Goal: Information Seeking & Learning: Understand process/instructions

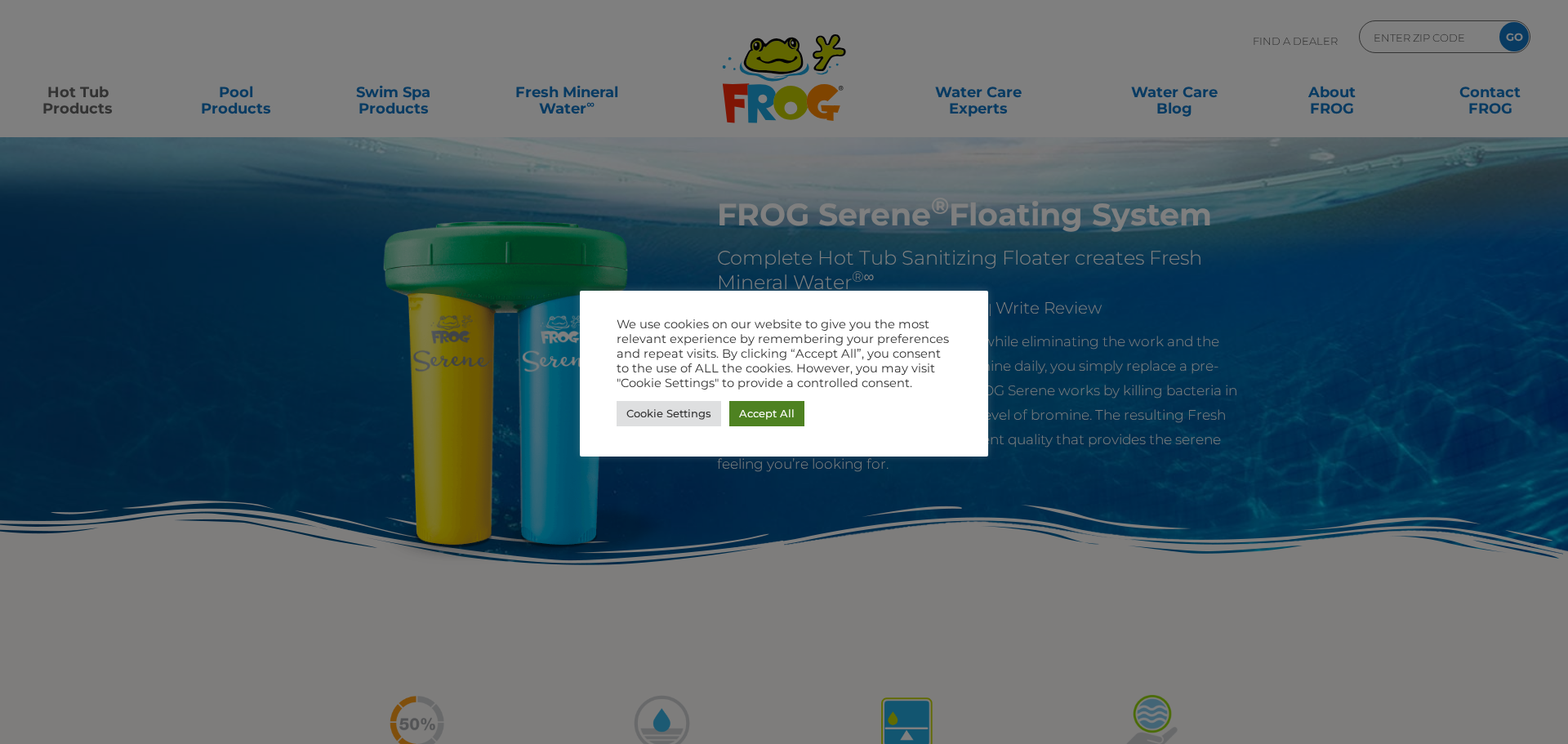
click at [752, 413] on link "Accept All" at bounding box center [767, 413] width 75 height 25
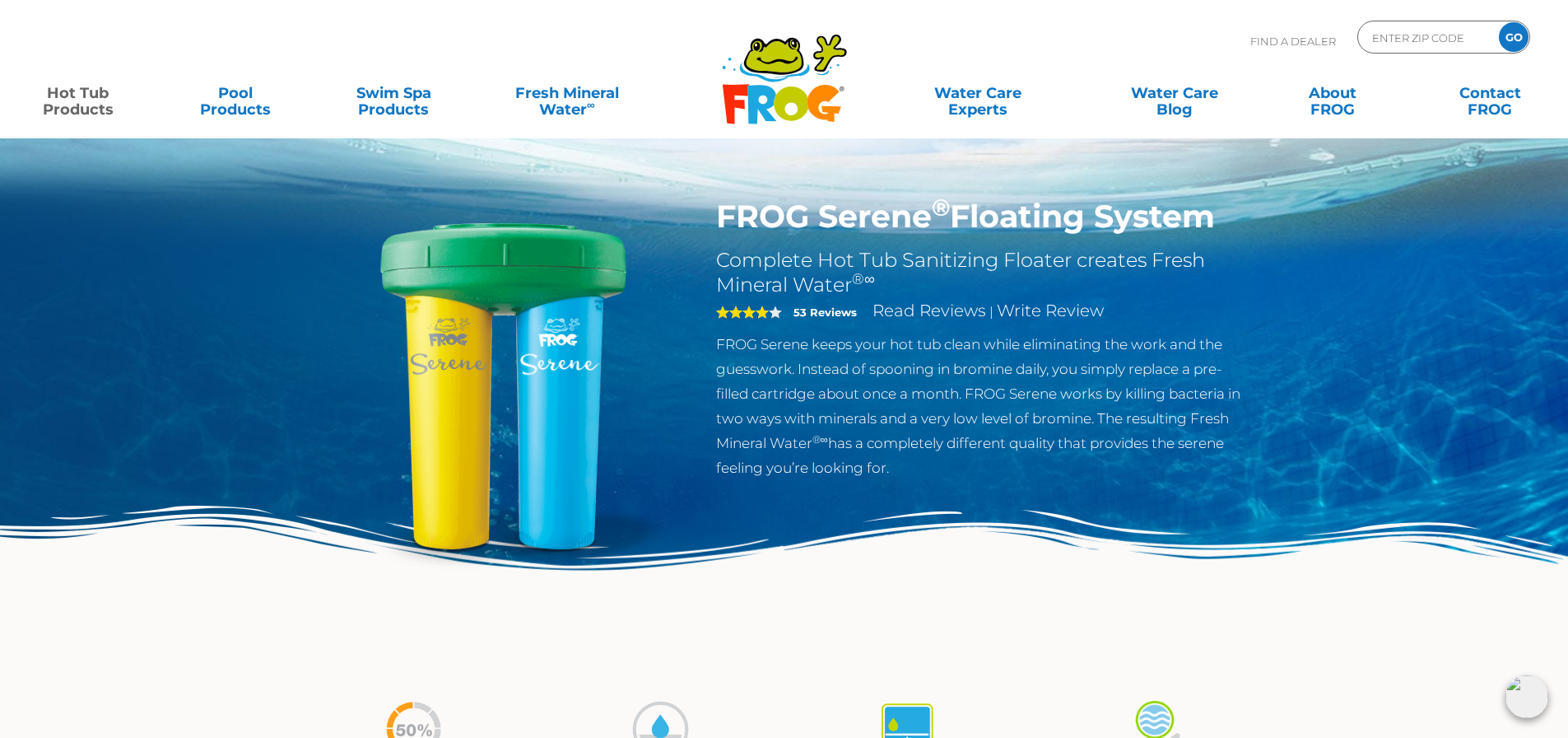
click at [70, 94] on link "Hot Tub Products" at bounding box center [77, 93] width 123 height 33
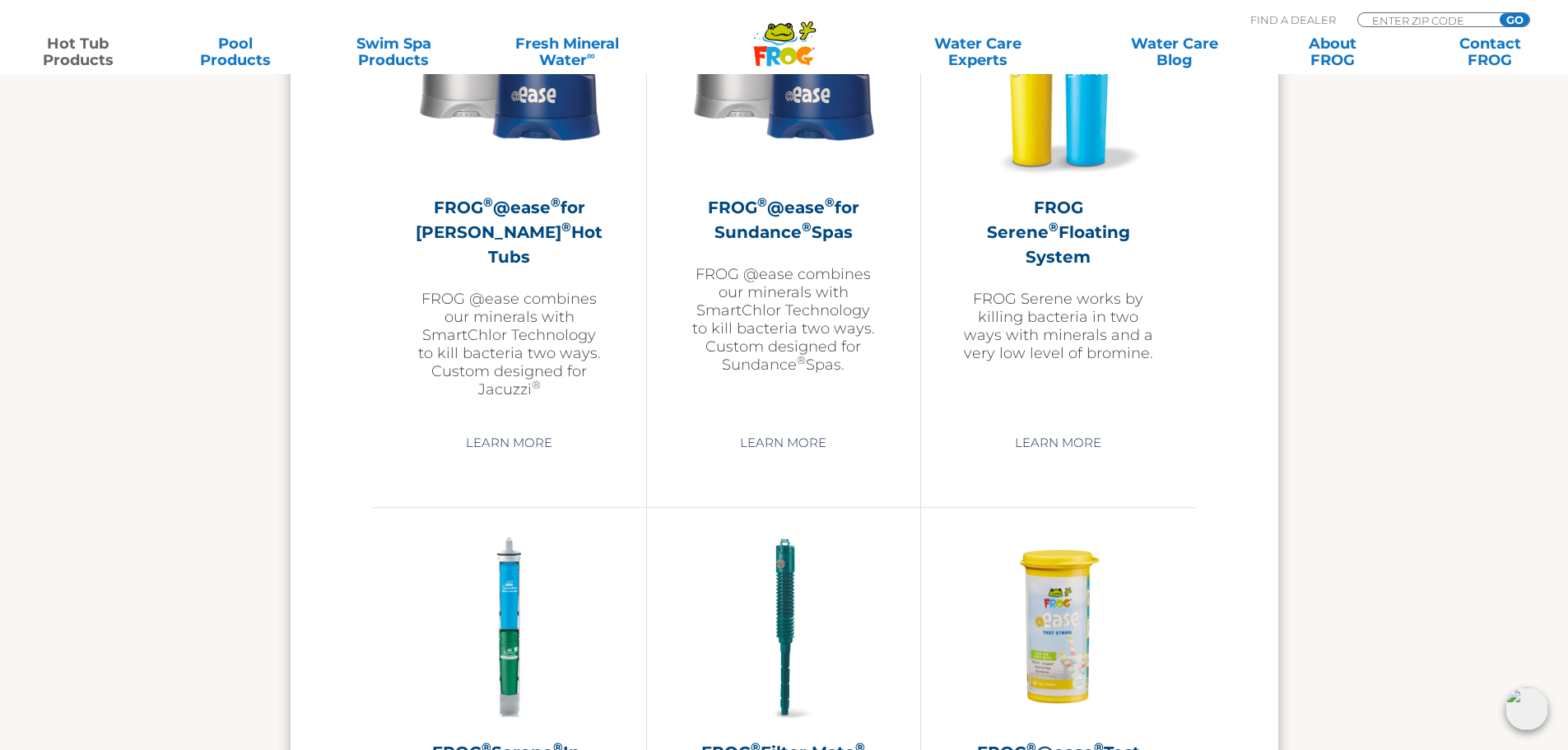
scroll to position [2798, 0]
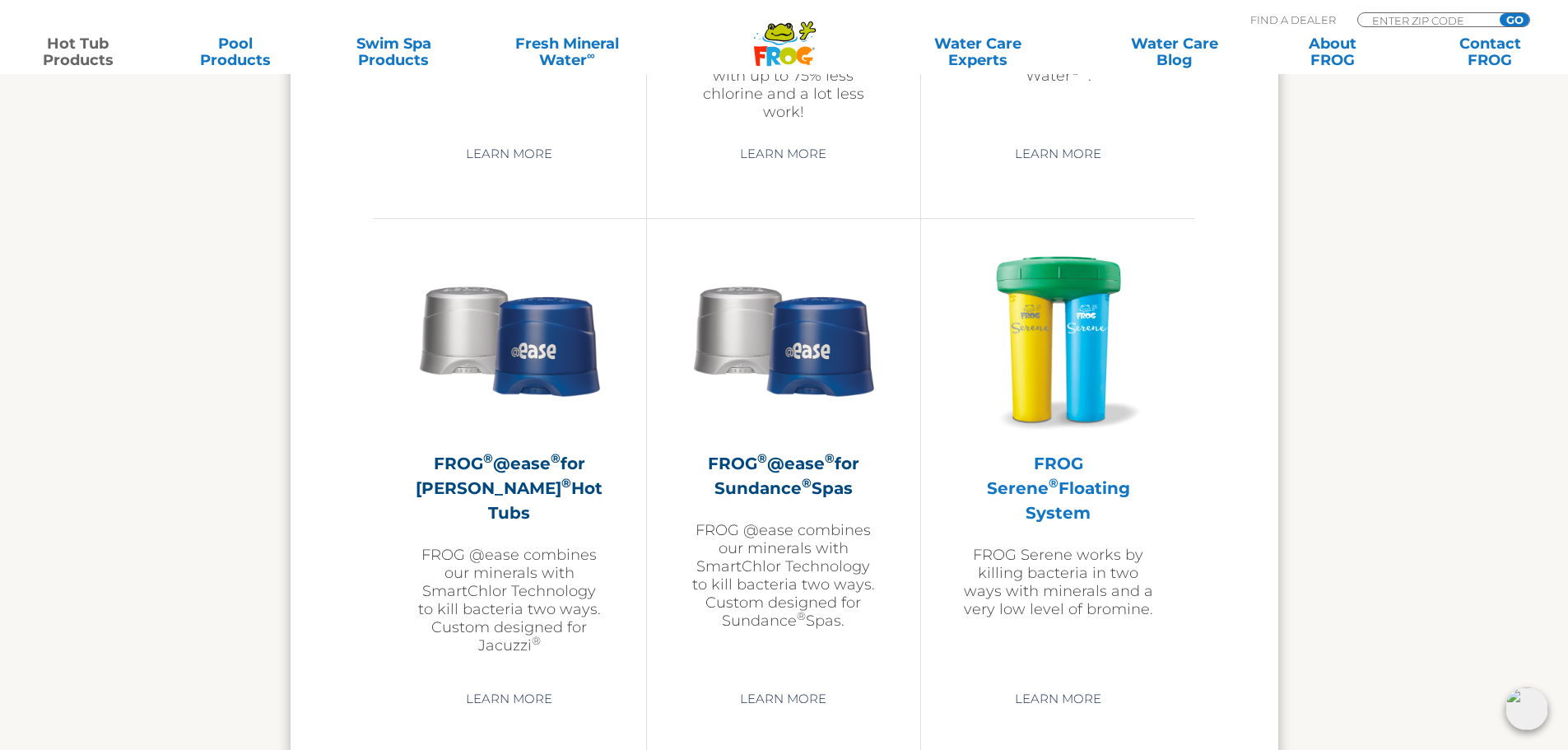
click at [1027, 457] on h2 "FROG Serene ® Floating System" at bounding box center [1058, 488] width 192 height 74
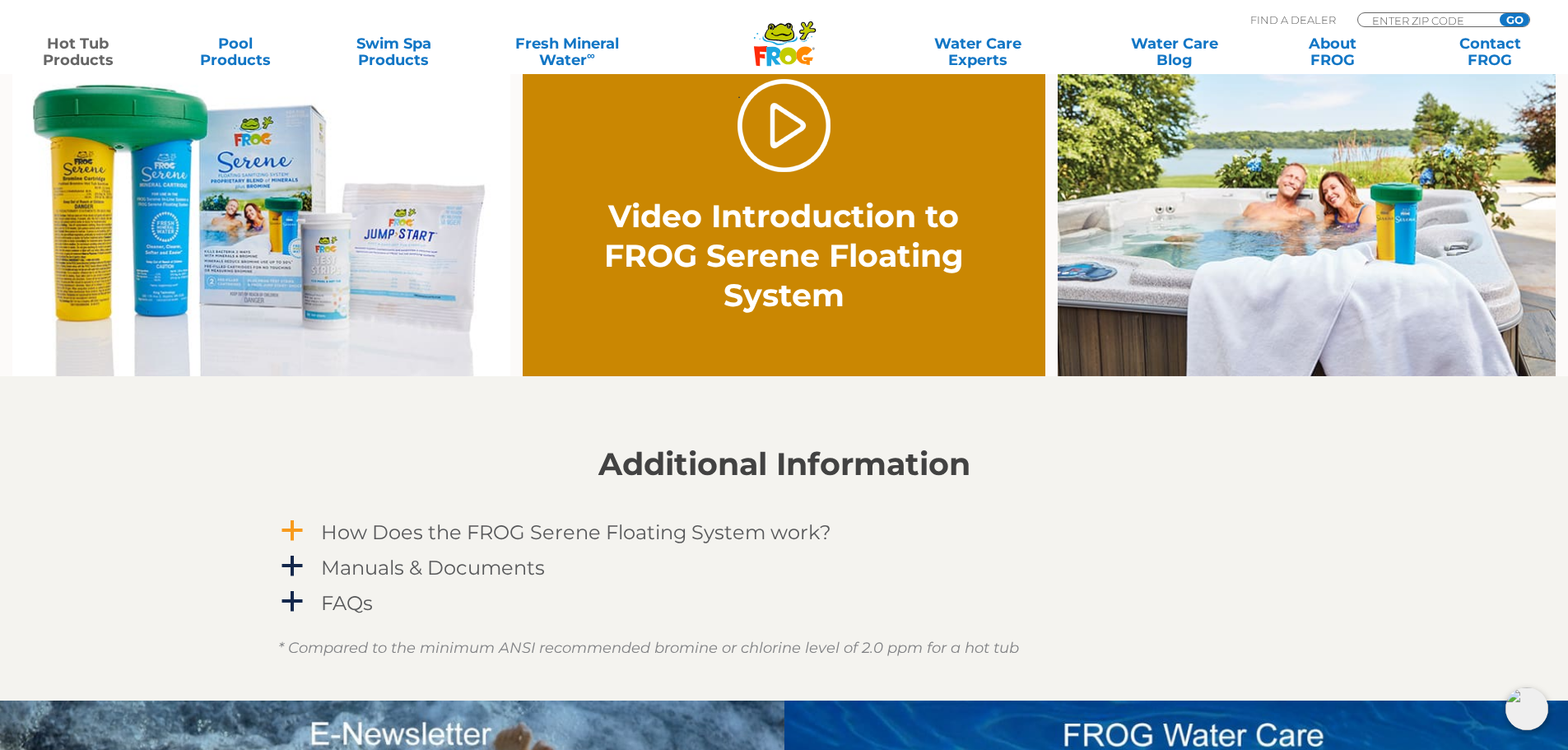
scroll to position [1234, 0]
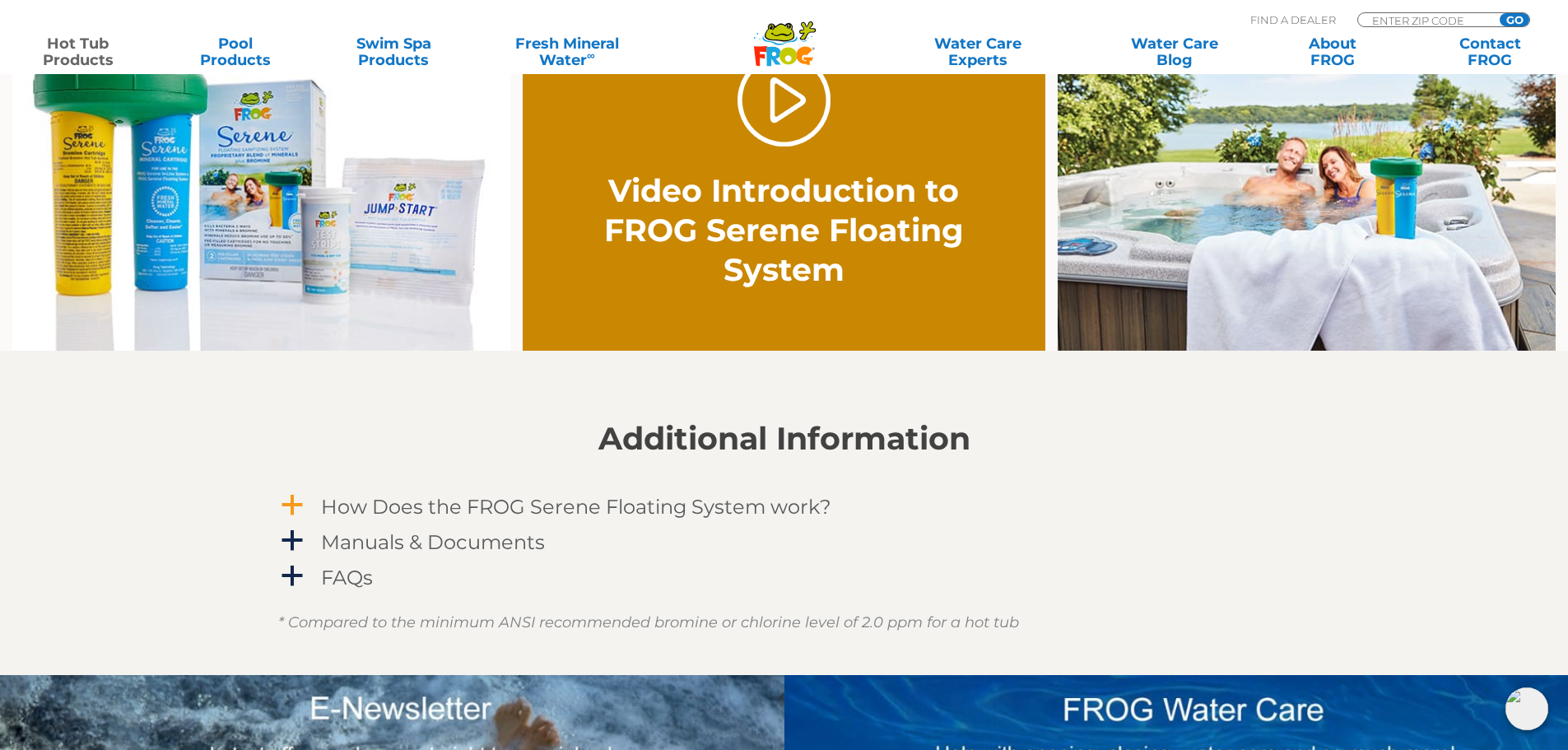
click at [486, 512] on h4 "How Does the FROG Serene Floating System work?" at bounding box center [576, 506] width 510 height 22
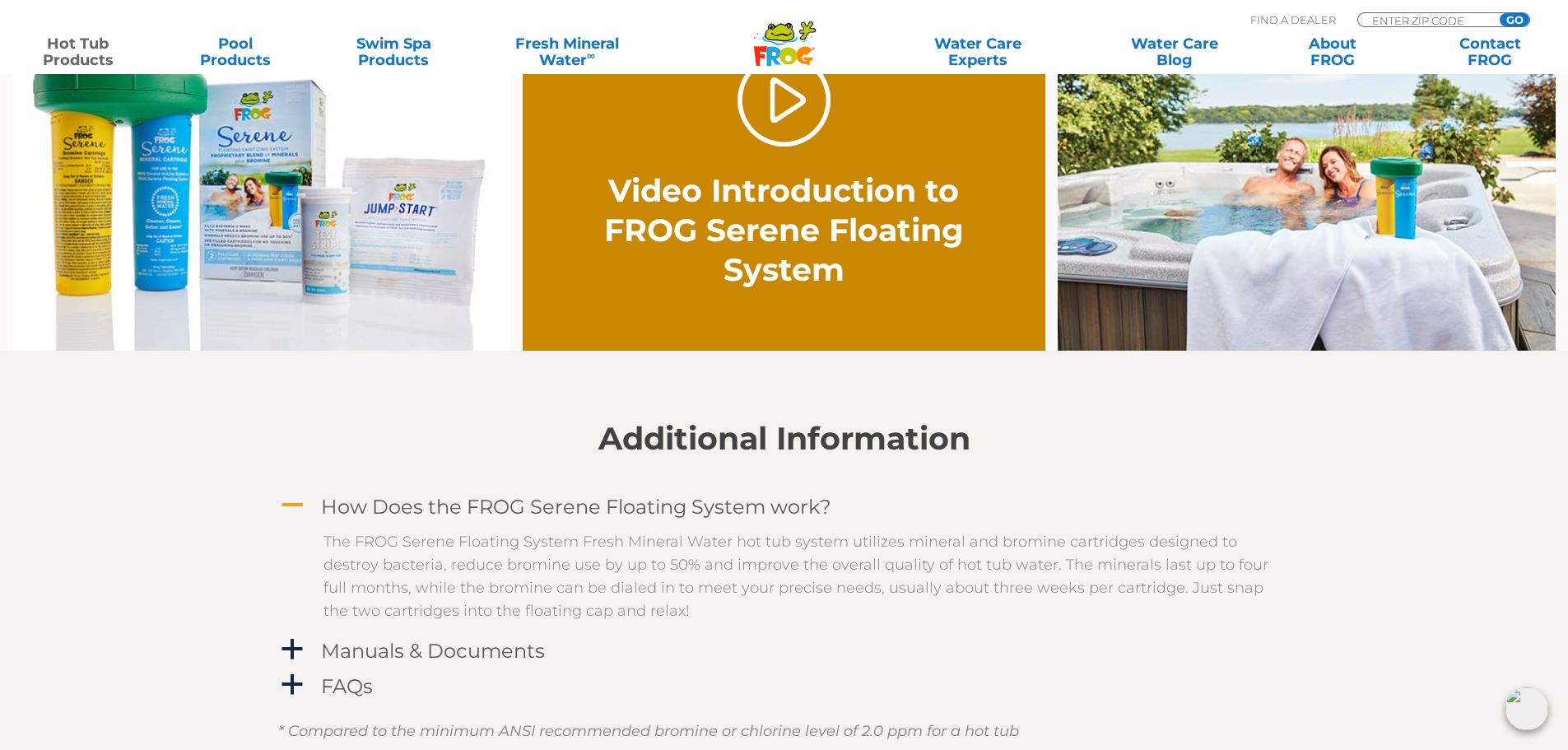
click at [454, 497] on h4 "How Does the FROG Serene Floating System work?" at bounding box center [576, 506] width 510 height 22
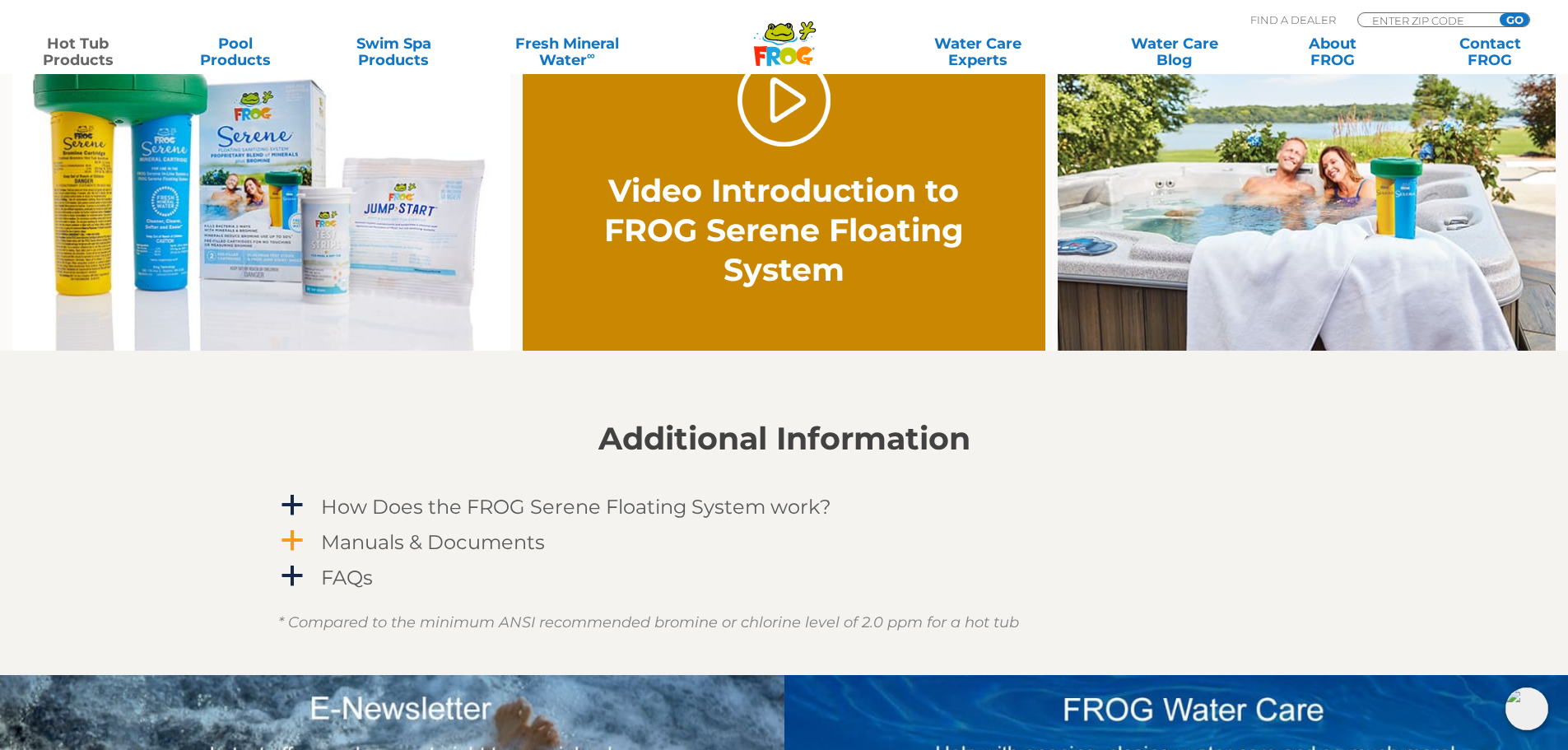
click at [434, 539] on h4 "Manuals & Documents" at bounding box center [433, 541] width 224 height 22
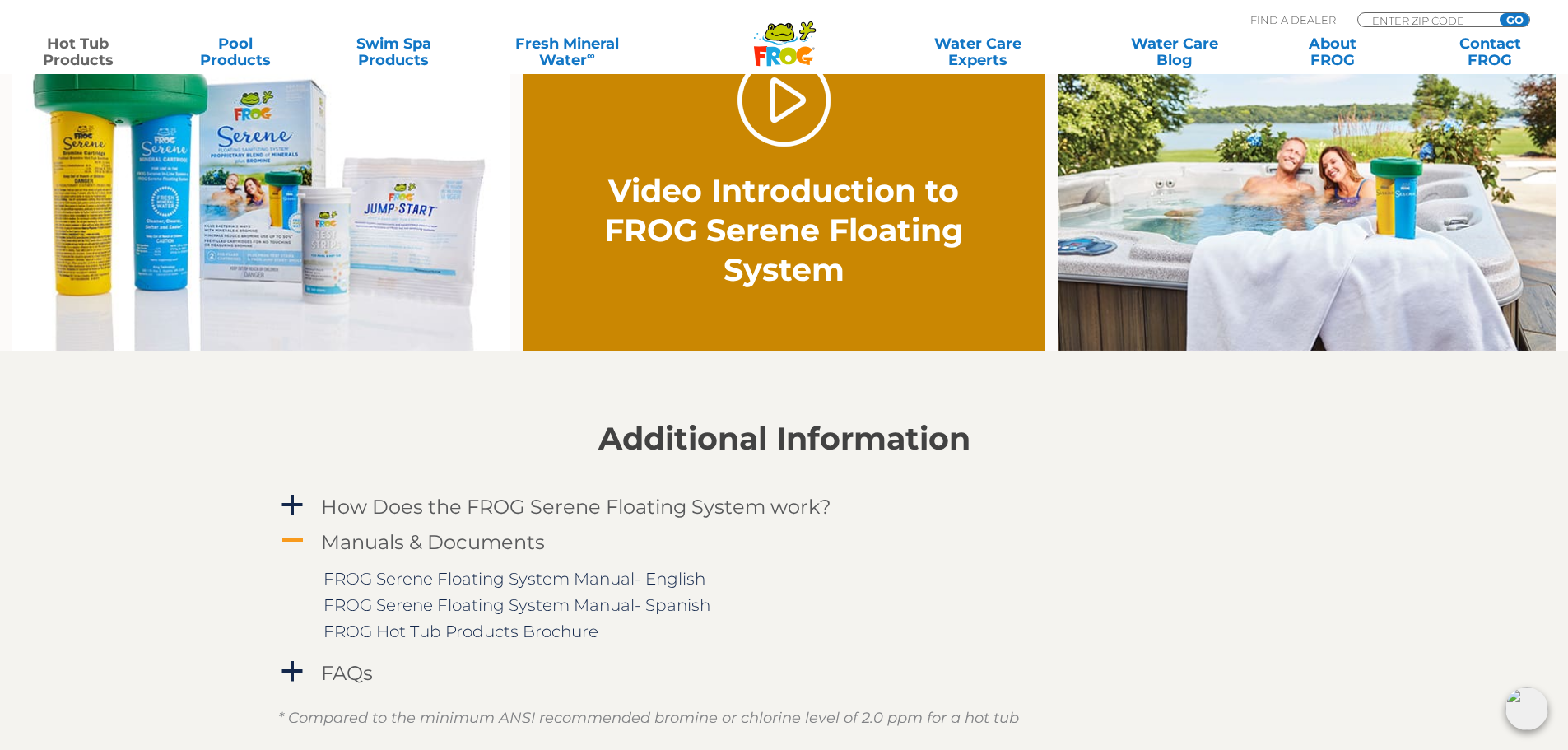
scroll to position [1317, 0]
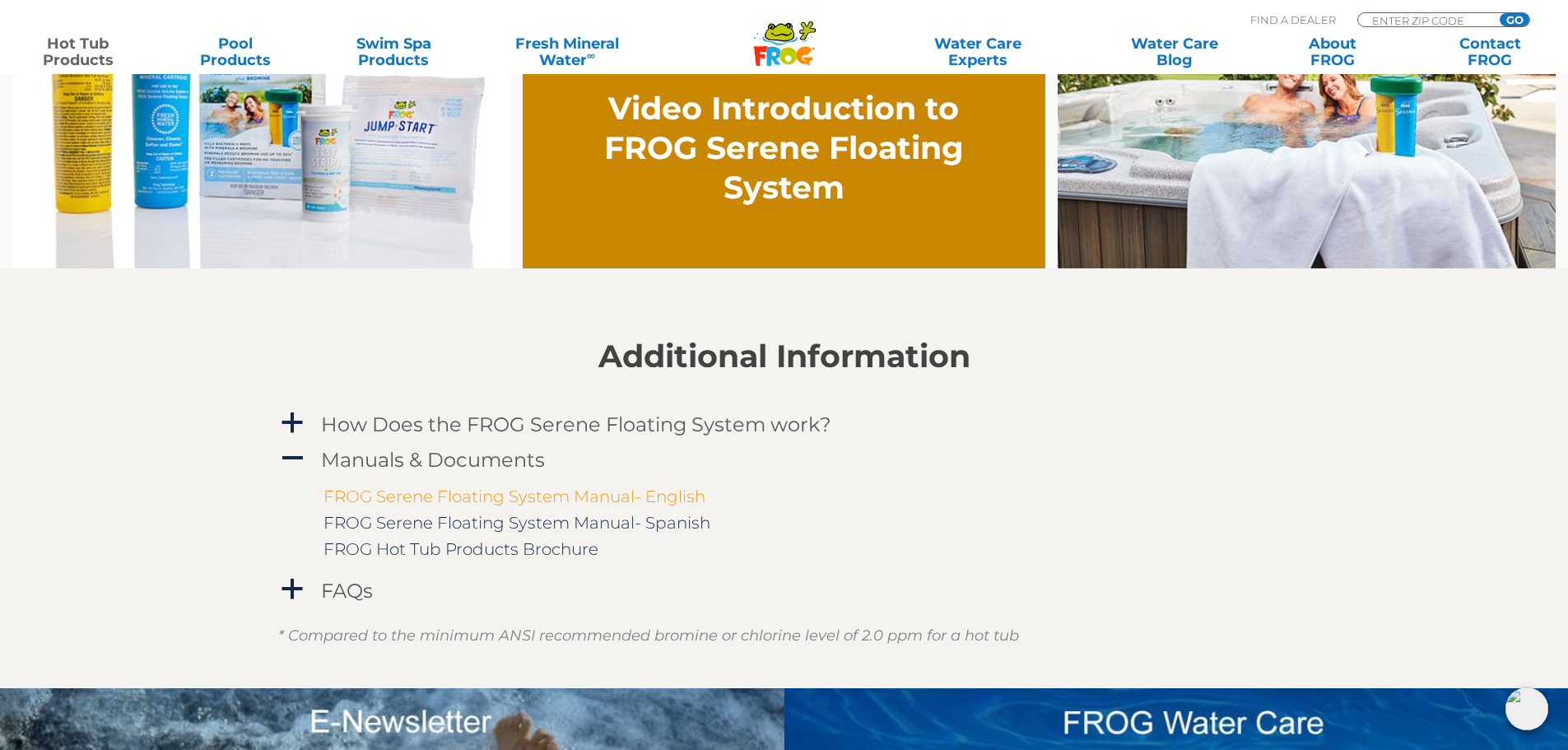
click at [450, 505] on link "FROG Serene Floating System Manual- English" at bounding box center [515, 496] width 382 height 20
click at [275, 453] on section "Additional Information a How Does the FROG Serene Floating System work? The FRO…" at bounding box center [784, 478] width 1568 height 420
click at [298, 463] on span "A" at bounding box center [293, 459] width 25 height 25
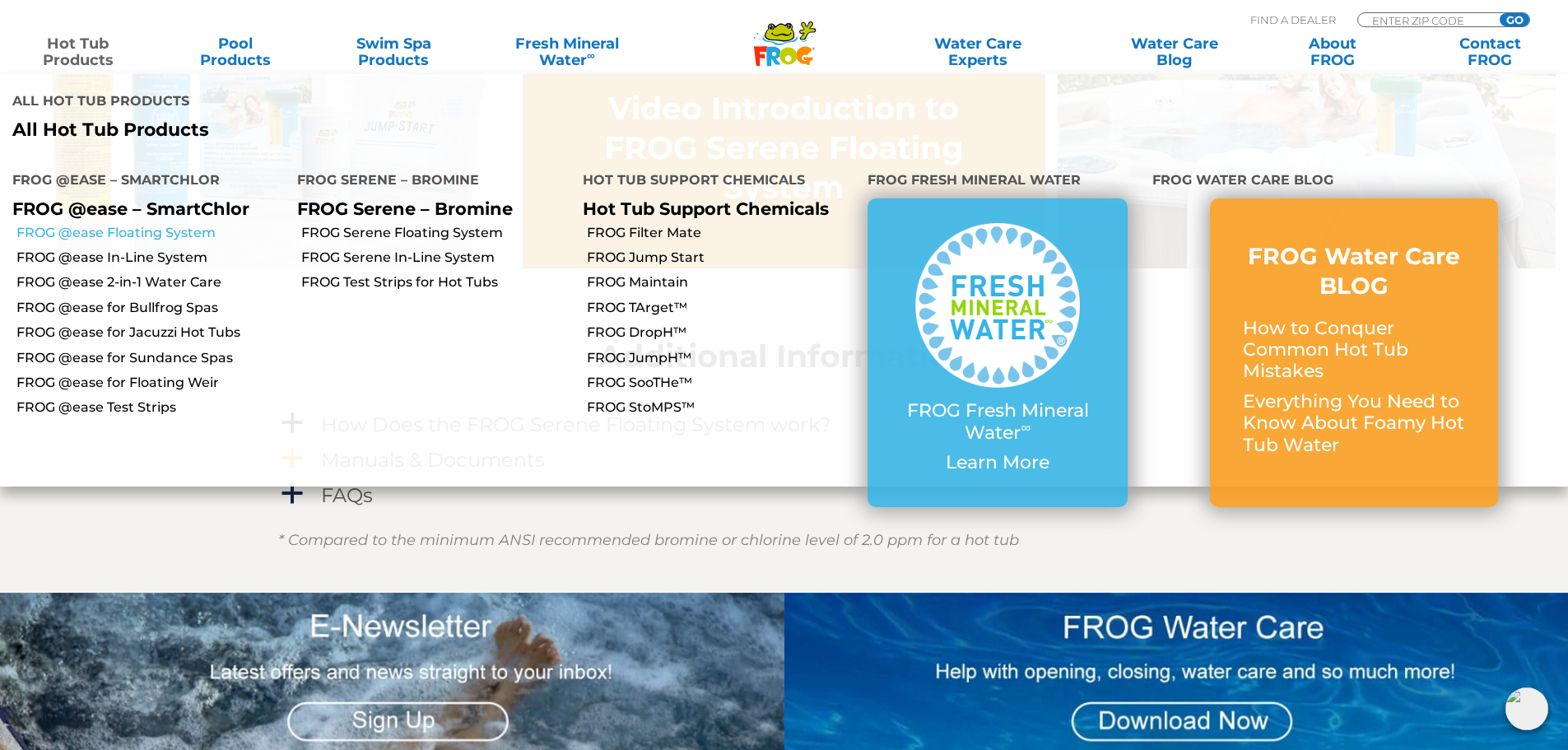
click at [99, 224] on link "FROG @ease Floating System" at bounding box center [150, 233] width 269 height 18
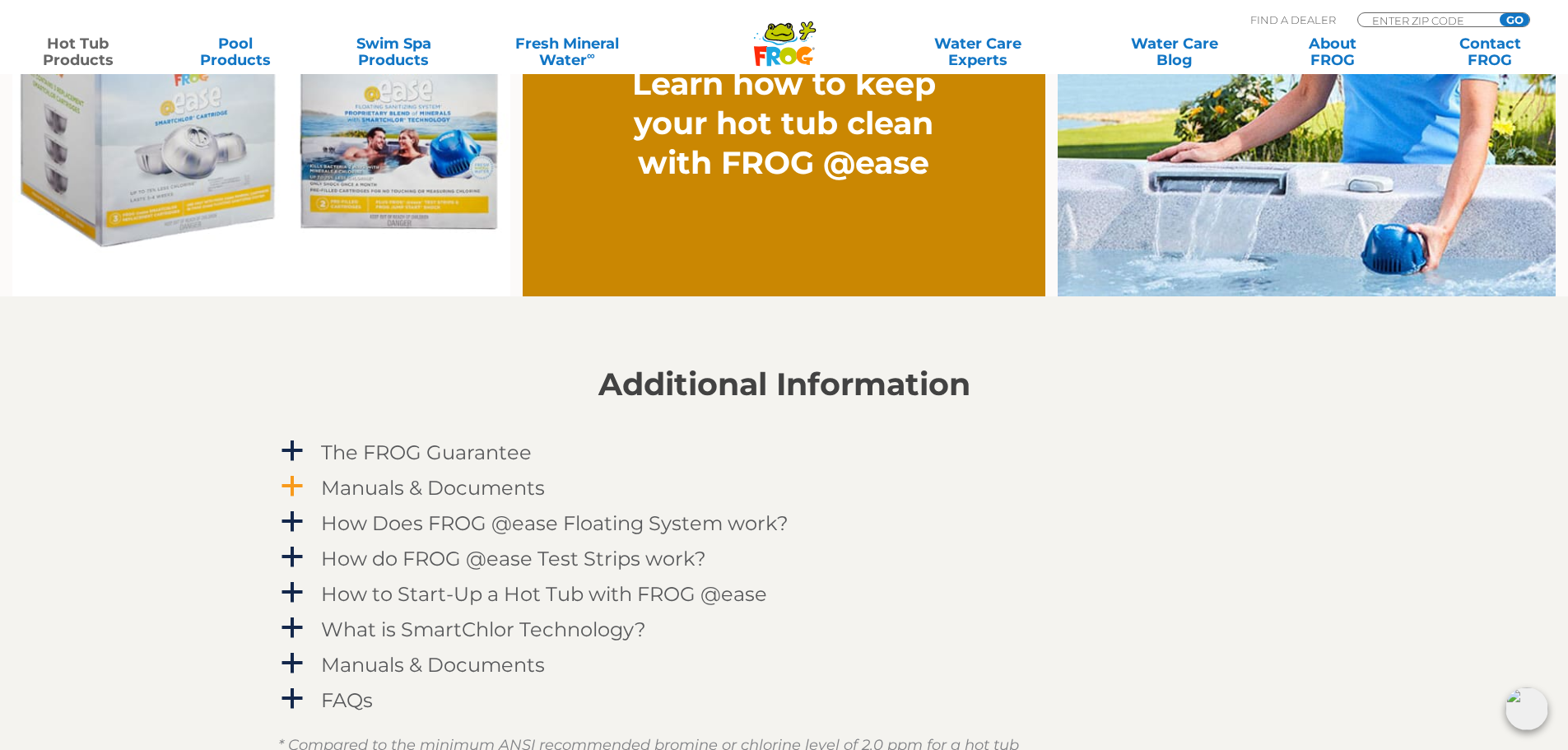
scroll to position [1564, 0]
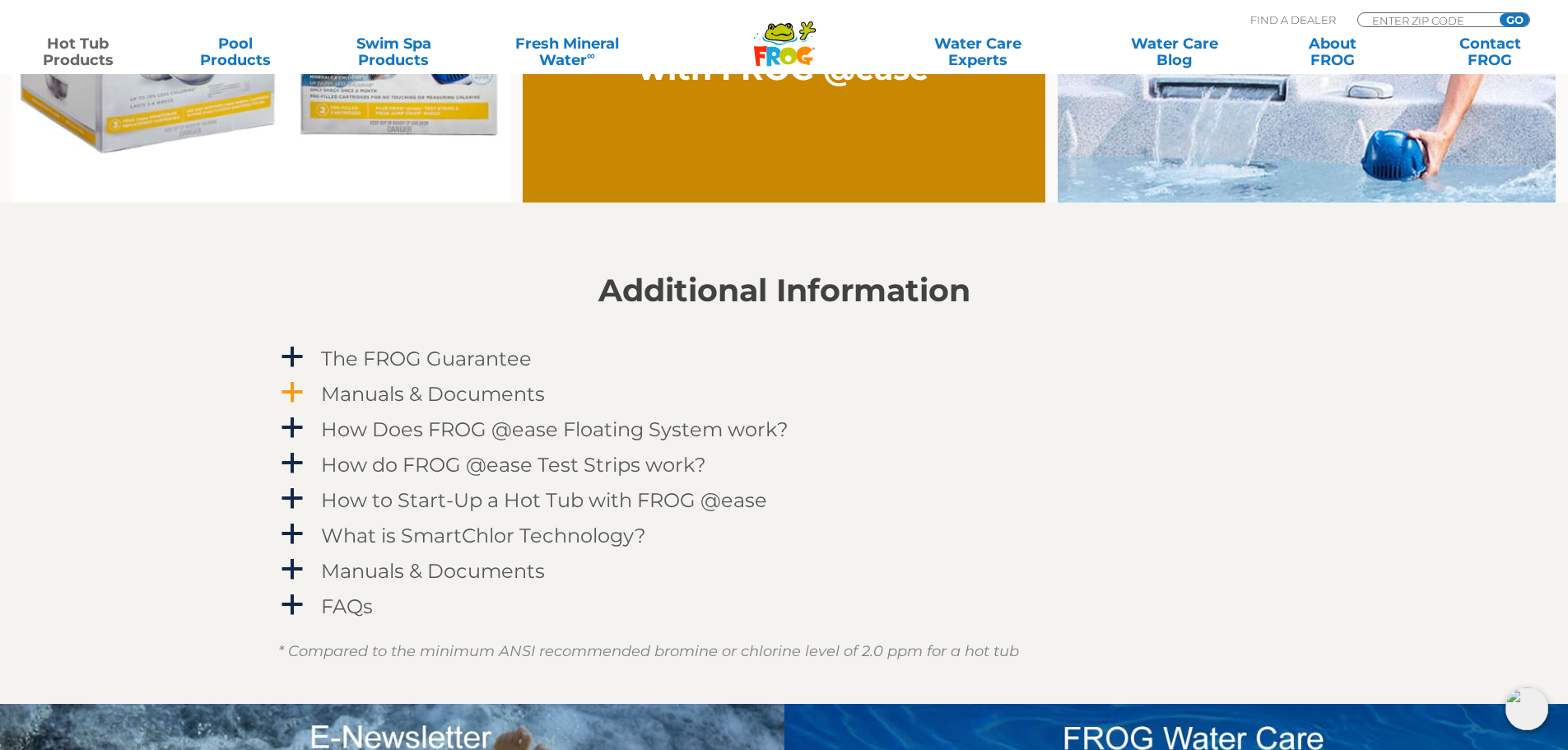
click at [308, 395] on link "a Manuals & Documents" at bounding box center [784, 394] width 1012 height 30
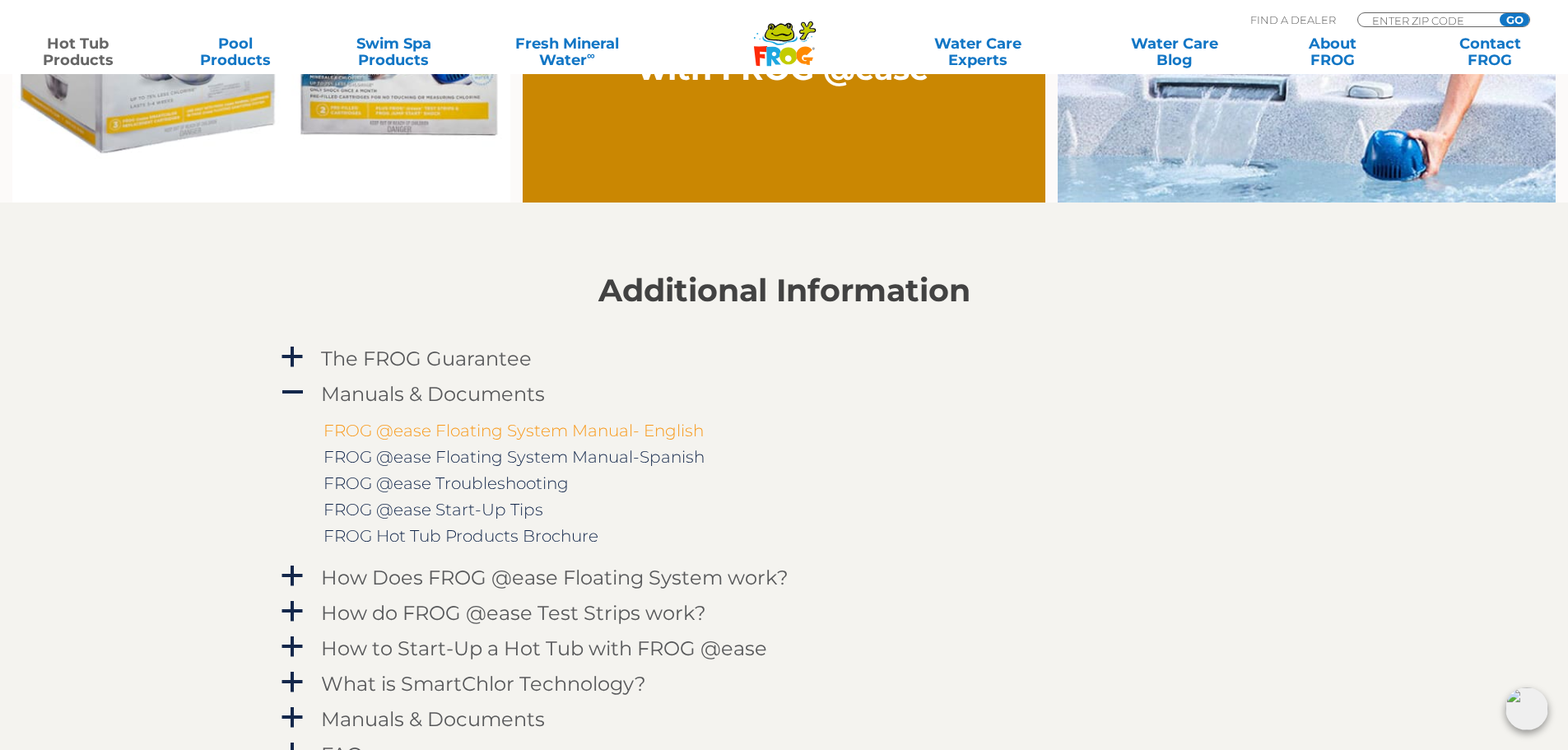
click at [353, 432] on link "FROG @ease Floating System Manual- English" at bounding box center [514, 430] width 380 height 20
